Goal: Download file/media

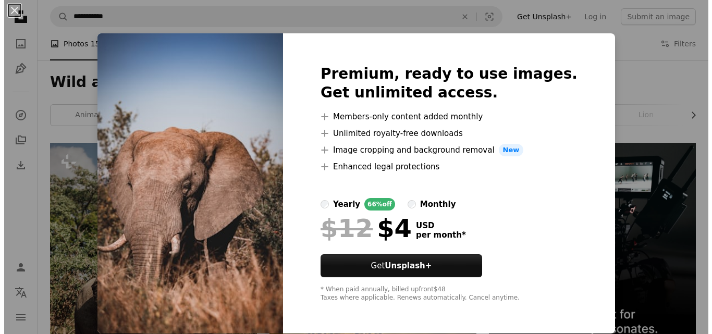
scroll to position [1438, 0]
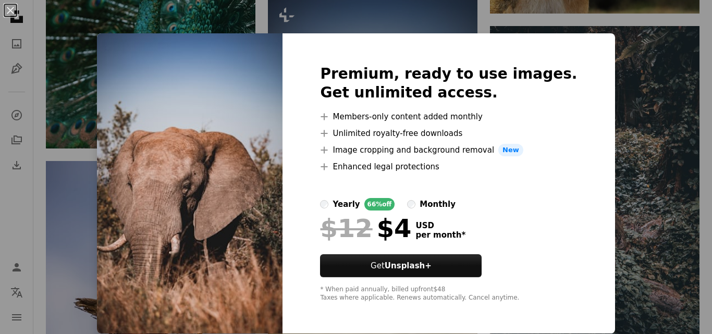
click at [562, 54] on div "Premium, ready to use images. Get unlimited access. A plus sign Members-only co…" at bounding box center [448, 183] width 332 height 300
click at [315, 103] on div "Premium, ready to use images. Get unlimited access. A plus sign Members-only co…" at bounding box center [448, 183] width 332 height 300
